Goal: Navigation & Orientation: Understand site structure

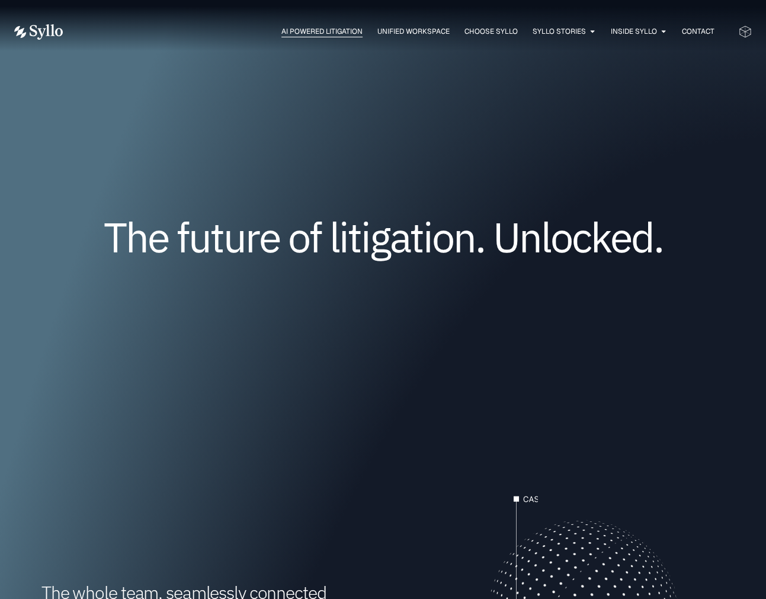
click at [301, 29] on span "AI Powered Litigation" at bounding box center [322, 31] width 81 height 11
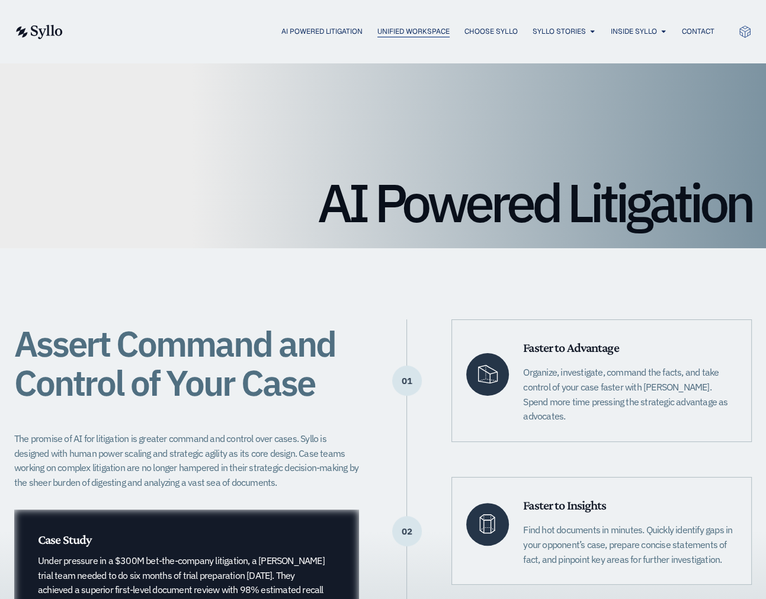
click at [423, 28] on span "Unified Workspace" at bounding box center [414, 31] width 72 height 11
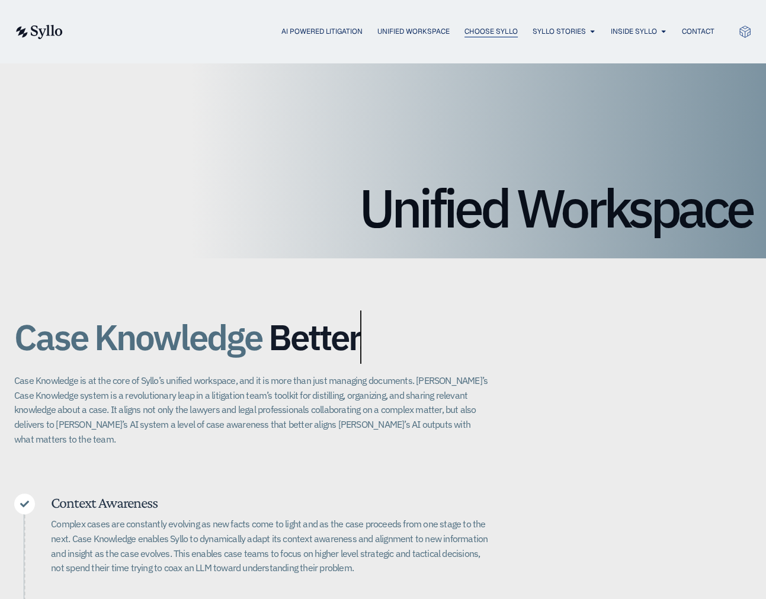
click at [491, 28] on span "Choose Syllo" at bounding box center [491, 31] width 53 height 11
